Goal: Task Accomplishment & Management: Use online tool/utility

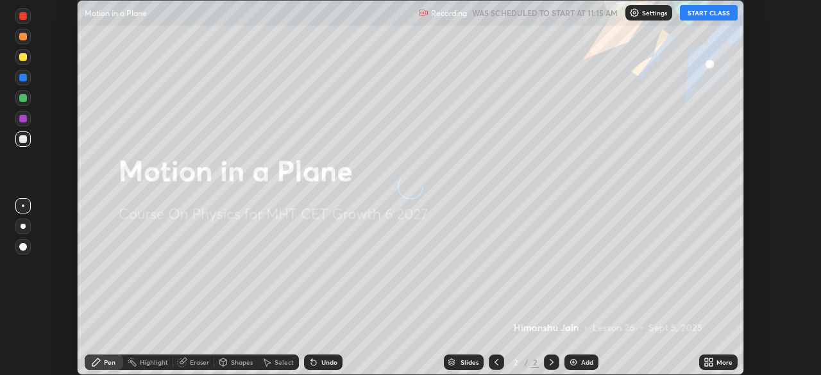
scroll to position [375, 821]
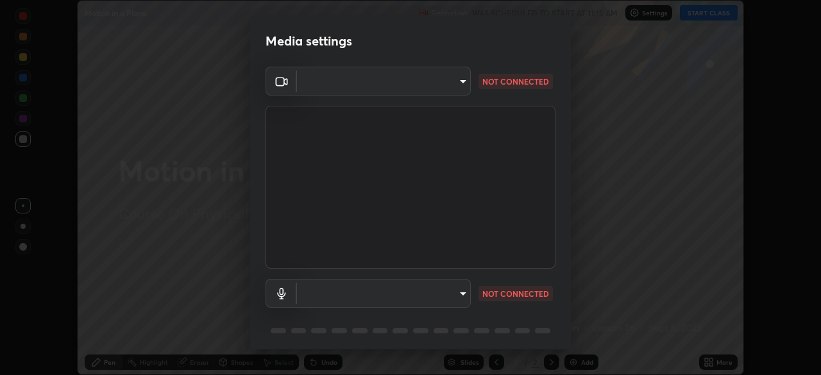
type input "62d3f708c9632d2c995edb670ae768ab09e3b73dd484568f112f731c3143f629"
click at [428, 283] on body "Erase all Motion in a Plane Recording WAS SCHEDULED TO START AT 11:15 AM Settin…" at bounding box center [410, 187] width 821 height 375
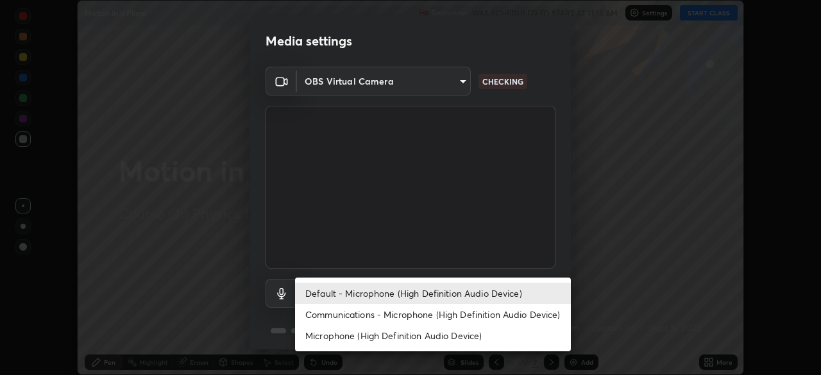
click at [400, 317] on li "Communications - Microphone (High Definition Audio Device)" at bounding box center [433, 314] width 276 height 21
type input "communications"
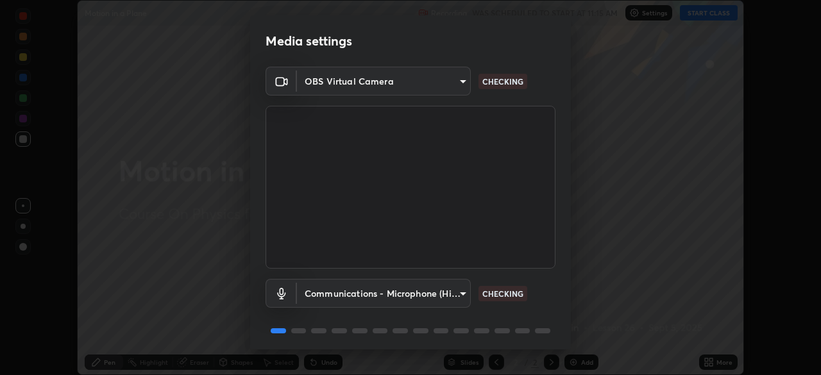
click at [430, 80] on body "Erase all Motion in a Plane Recording WAS SCHEDULED TO START AT 11:15 AM Settin…" at bounding box center [410, 187] width 821 height 375
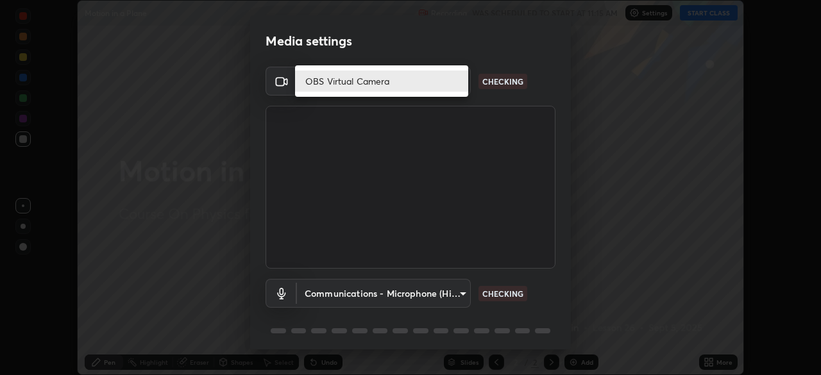
click at [439, 81] on li "OBS Virtual Camera" at bounding box center [381, 81] width 173 height 21
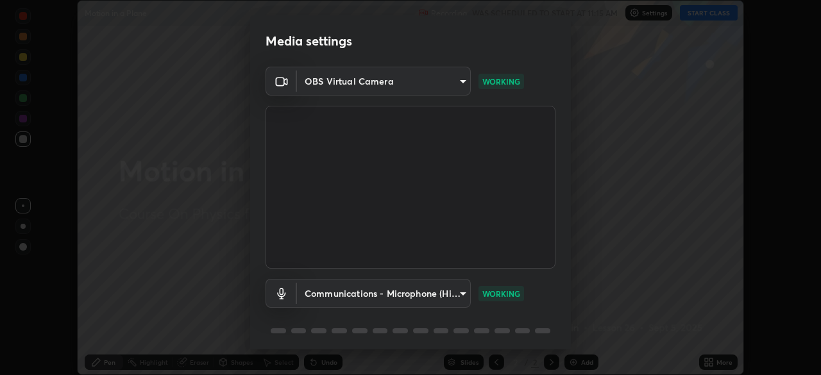
scroll to position [46, 0]
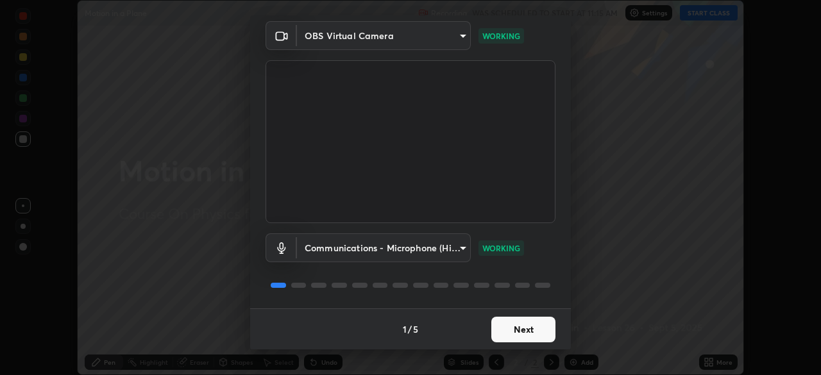
click at [520, 331] on button "Next" at bounding box center [523, 330] width 64 height 26
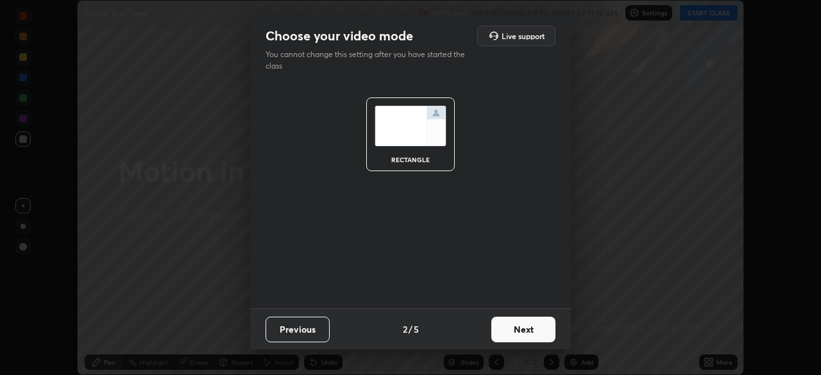
scroll to position [0, 0]
click at [521, 328] on button "Next" at bounding box center [523, 330] width 64 height 26
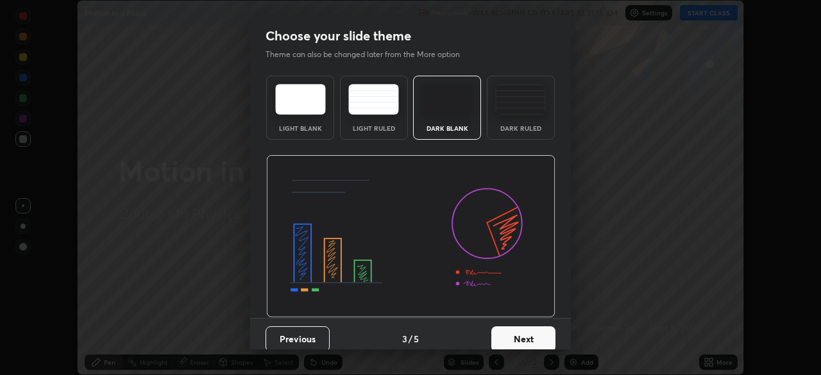
click at [524, 330] on button "Next" at bounding box center [523, 339] width 64 height 26
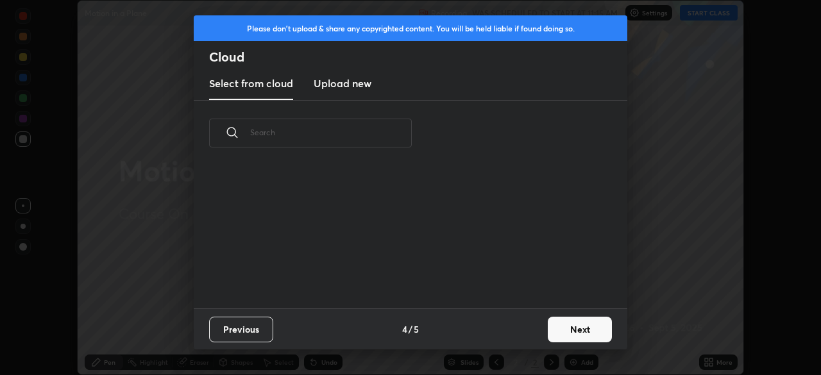
click at [550, 332] on button "Next" at bounding box center [580, 330] width 64 height 26
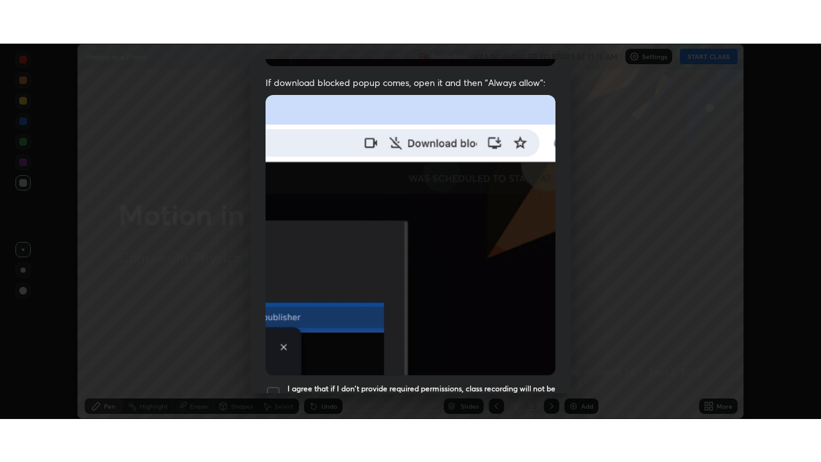
scroll to position [307, 0]
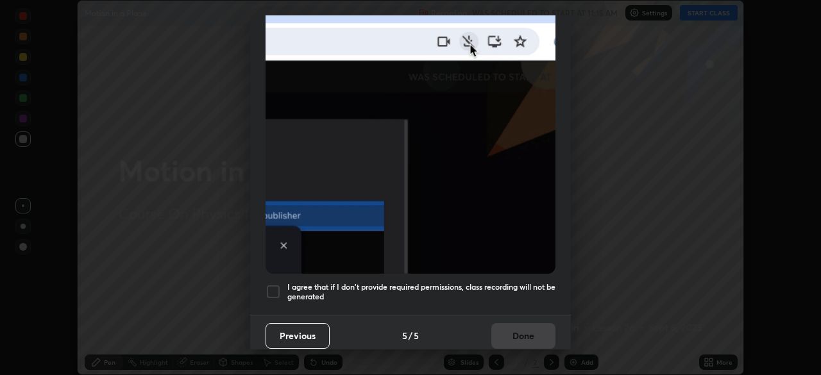
click at [271, 286] on div at bounding box center [273, 291] width 15 height 15
click at [511, 334] on button "Done" at bounding box center [523, 336] width 64 height 26
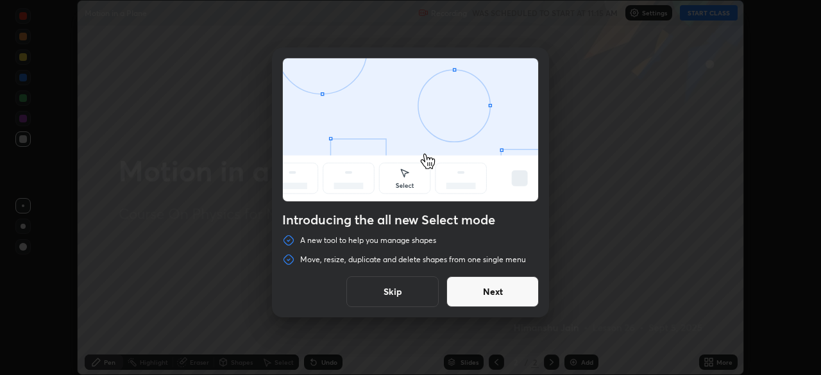
click at [416, 288] on button "Skip" at bounding box center [392, 291] width 92 height 31
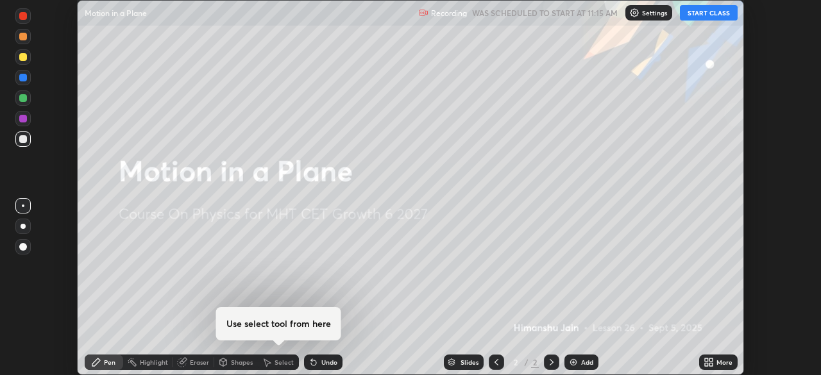
click at [698, 13] on button "START CLASS" at bounding box center [709, 12] width 58 height 15
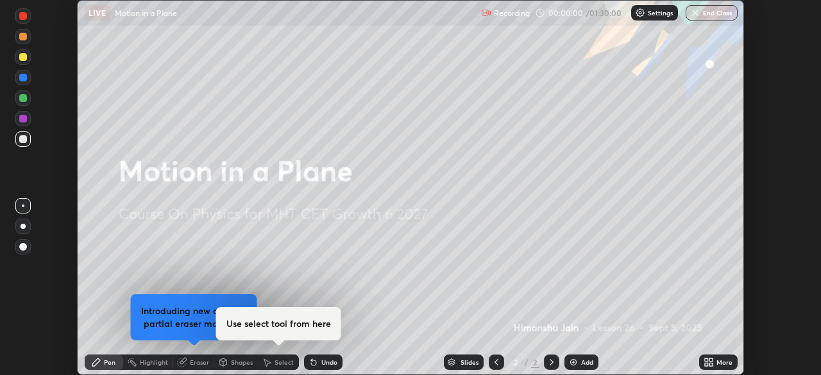
click at [711, 364] on icon at bounding box center [710, 364] width 3 height 3
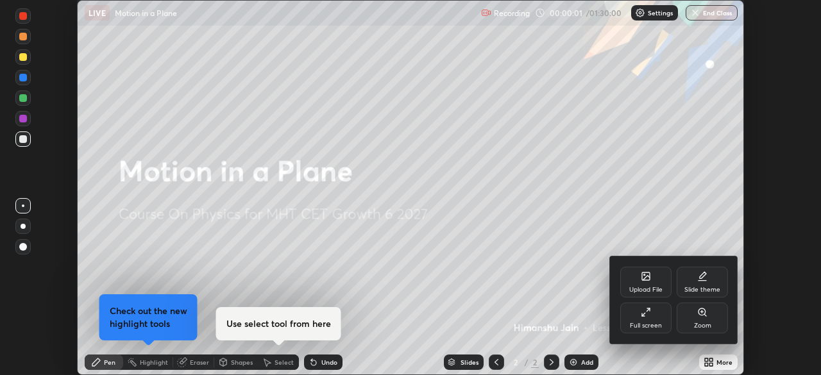
click at [643, 323] on div "Full screen" at bounding box center [646, 326] width 32 height 6
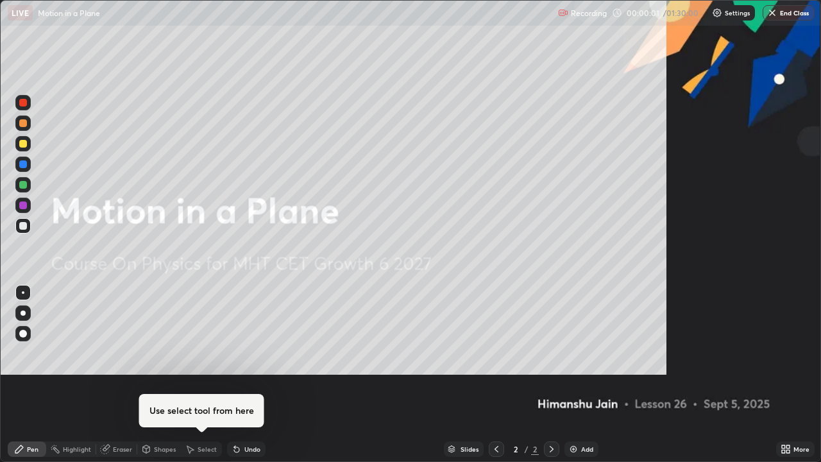
scroll to position [462, 821]
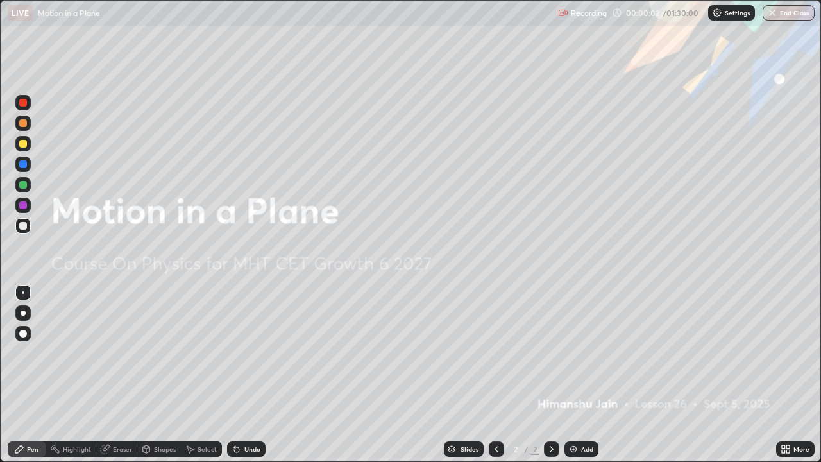
click at [580, 375] on div "Add" at bounding box center [581, 448] width 34 height 15
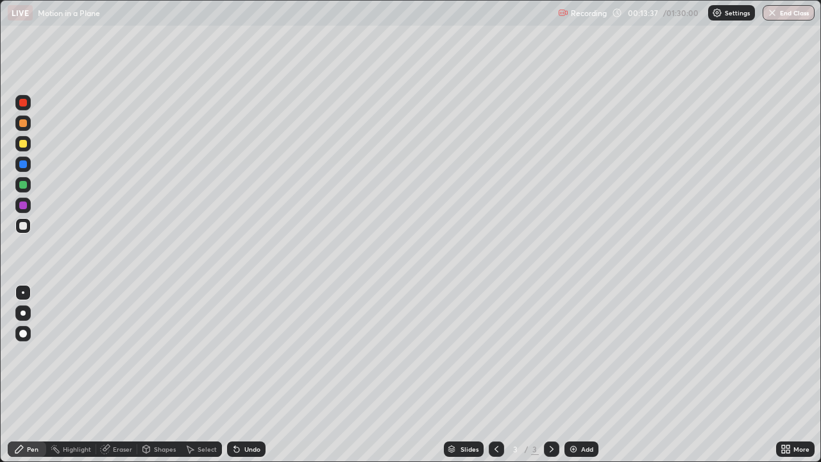
click at [777, 10] on button "End Class" at bounding box center [789, 12] width 52 height 15
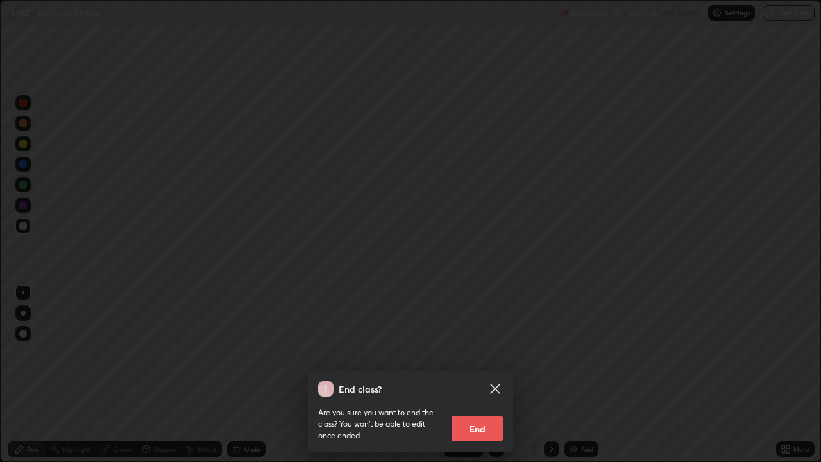
click at [477, 375] on button "End" at bounding box center [477, 429] width 51 height 26
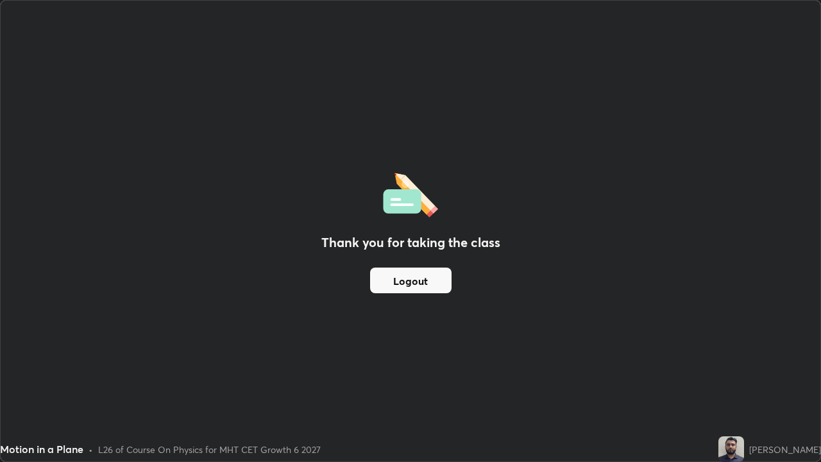
click at [423, 273] on button "Logout" at bounding box center [410, 280] width 81 height 26
click at [415, 274] on button "Logout" at bounding box center [410, 280] width 81 height 26
